Goal: Check status: Check status

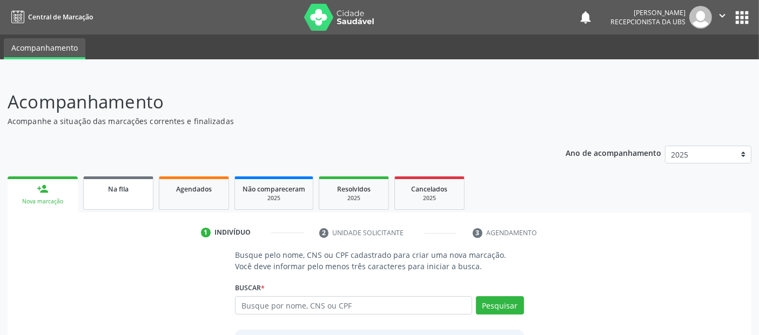
click at [125, 190] on span "Na fila" at bounding box center [118, 189] width 21 height 9
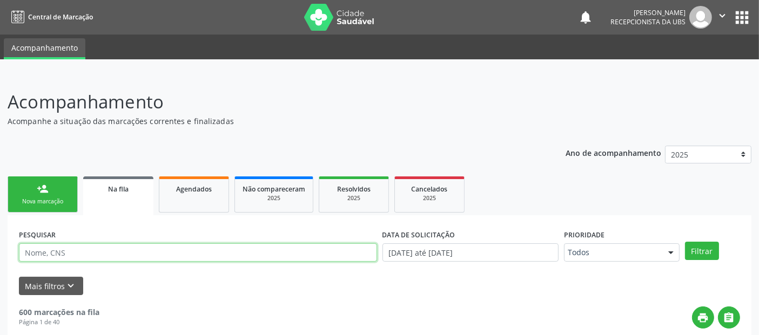
click at [145, 247] on input "text" at bounding box center [198, 252] width 358 height 18
click at [145, 247] on input "N" at bounding box center [198, 252] width 358 height 18
click at [685, 242] on button "Filtrar" at bounding box center [702, 251] width 34 height 18
click at [48, 245] on input "NADEJE" at bounding box center [198, 252] width 358 height 18
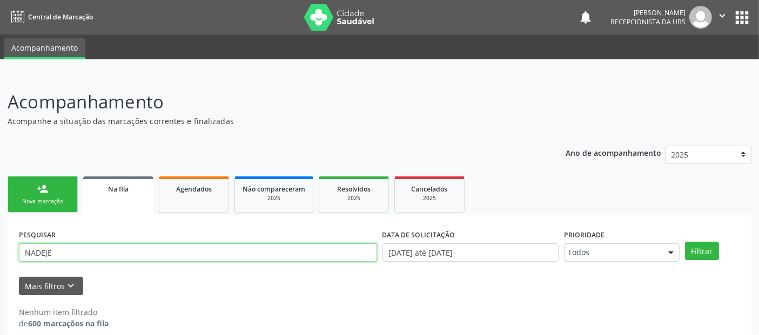
click at [48, 245] on input "NADEJE" at bounding box center [198, 252] width 358 height 18
type input "m"
click at [685, 242] on button "Filtrar" at bounding box center [702, 251] width 34 height 18
click at [90, 249] on input "[PERSON_NAME]" at bounding box center [198, 252] width 358 height 18
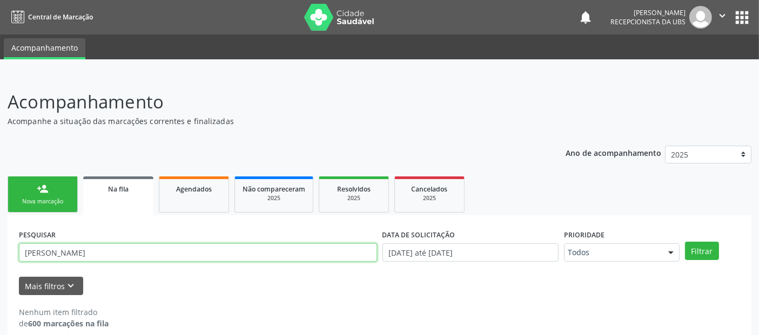
click at [685, 242] on button "Filtrar" at bounding box center [702, 251] width 34 height 18
click at [72, 250] on input "[PERSON_NAME]" at bounding box center [198, 252] width 358 height 18
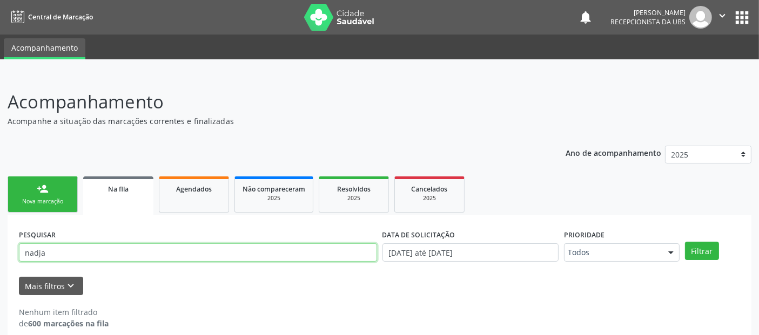
type input "nadja"
click at [685, 242] on button "Filtrar" at bounding box center [702, 251] width 34 height 18
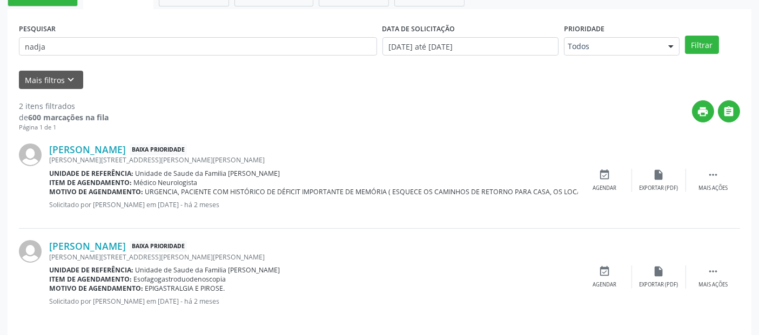
scroll to position [205, 0]
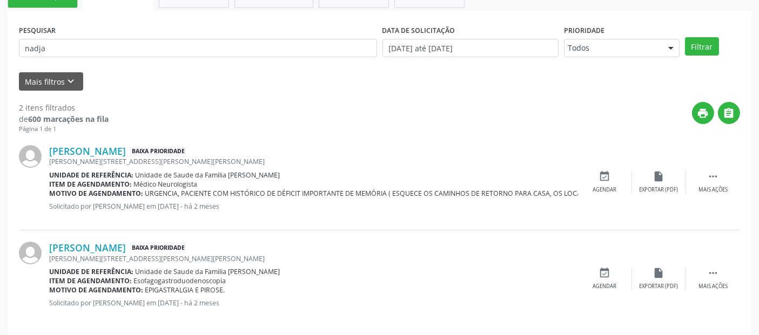
click at [754, 189] on div "Acompanhamento Acompanhe a situação das marcações correntes e finalizadas Relat…" at bounding box center [379, 108] width 759 height 476
